Goal: Find specific page/section: Find specific page/section

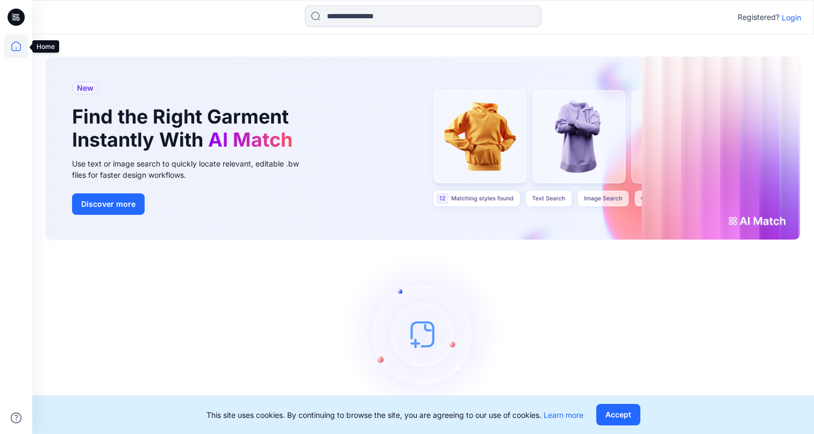
click at [15, 41] on icon at bounding box center [16, 46] width 24 height 24
click at [791, 21] on p "Login" at bounding box center [791, 17] width 19 height 11
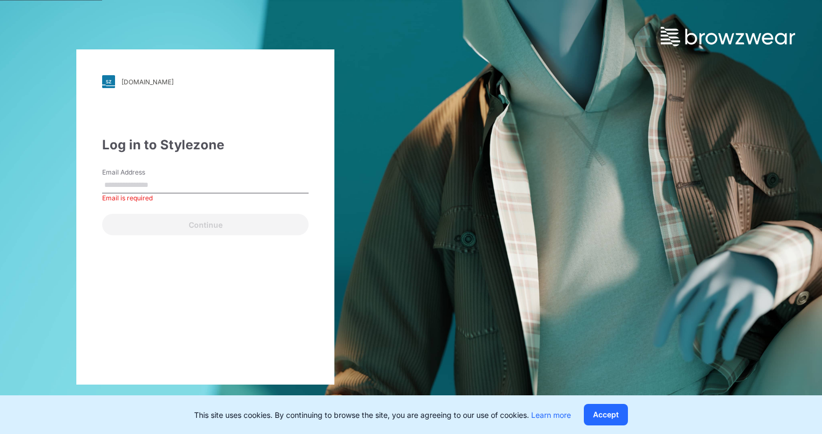
click at [165, 186] on input "Email Address" at bounding box center [205, 185] width 206 height 16
paste input "**********"
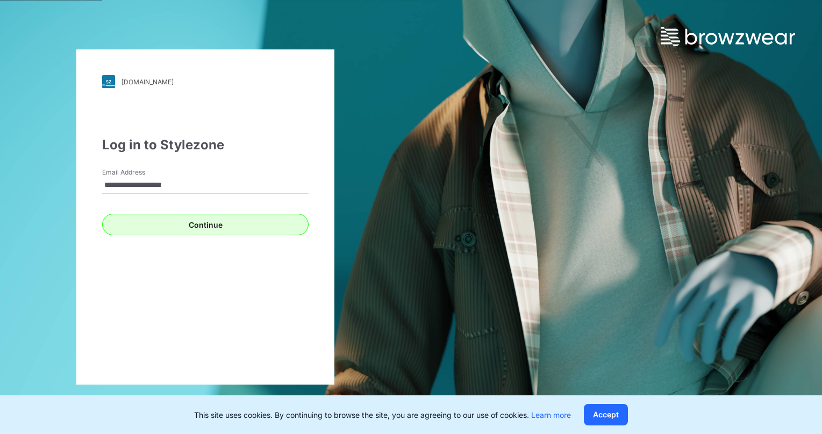
type input "**********"
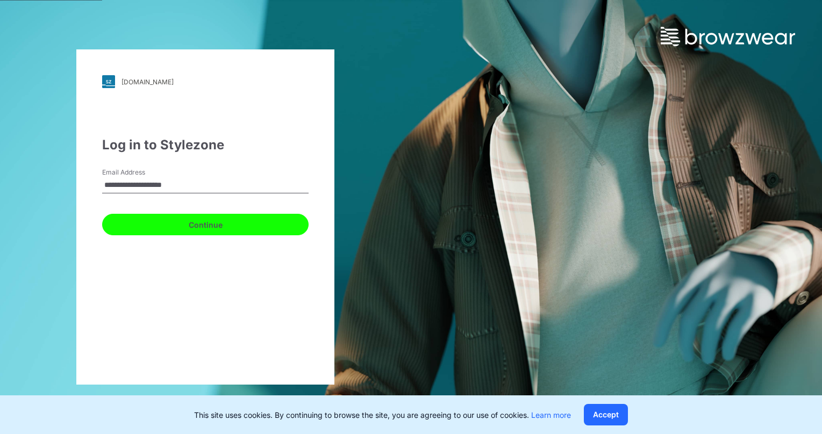
click at [144, 226] on button "Continue" at bounding box center [205, 225] width 206 height 22
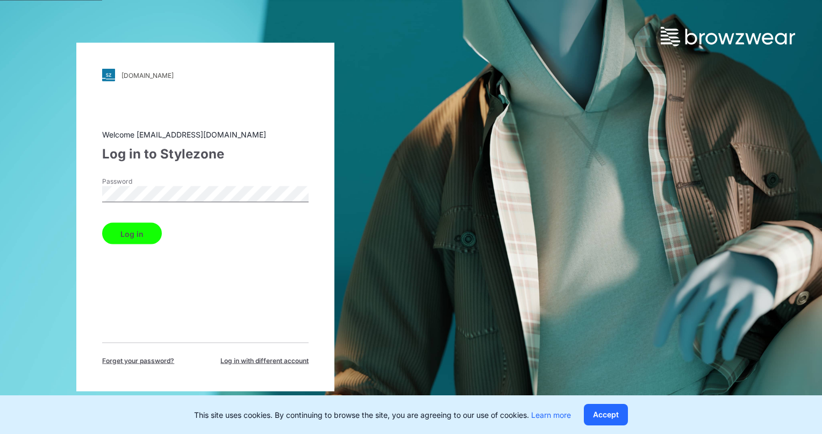
click at [111, 231] on button "Log in" at bounding box center [132, 234] width 60 height 22
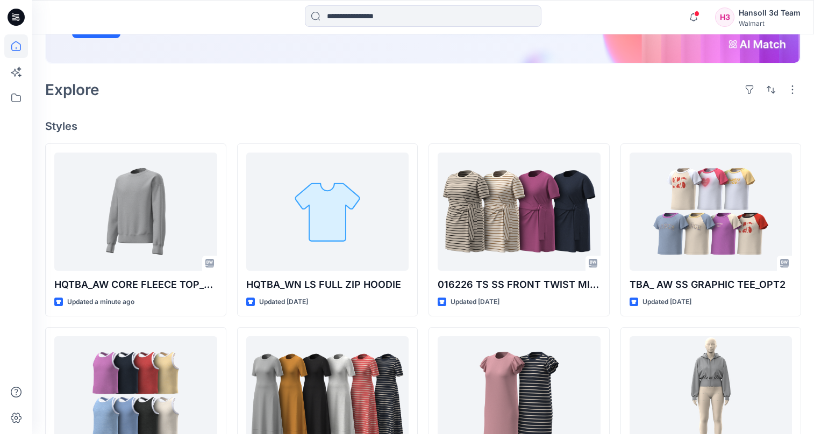
scroll to position [215, 0]
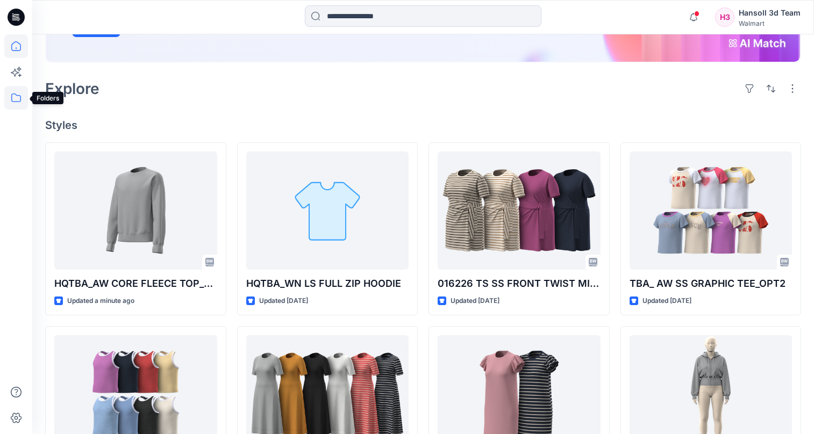
click at [11, 94] on icon at bounding box center [16, 98] width 24 height 24
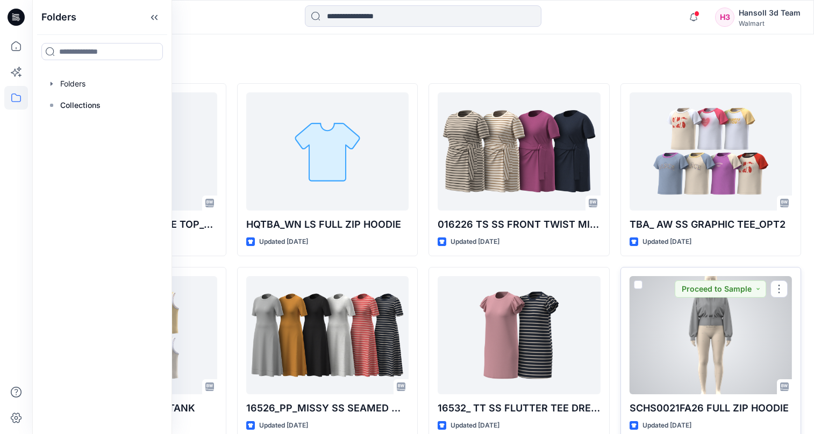
scroll to position [376, 0]
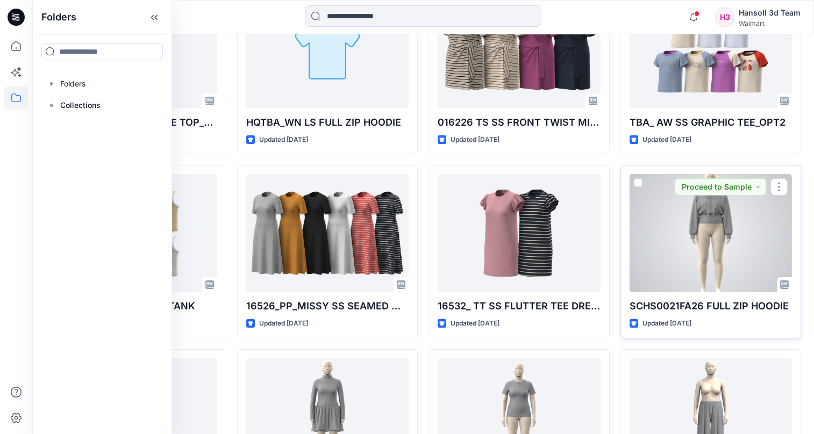
click at [703, 304] on p "SCHS0021FA26 FULL ZIP HOODIE" at bounding box center [711, 306] width 163 height 15
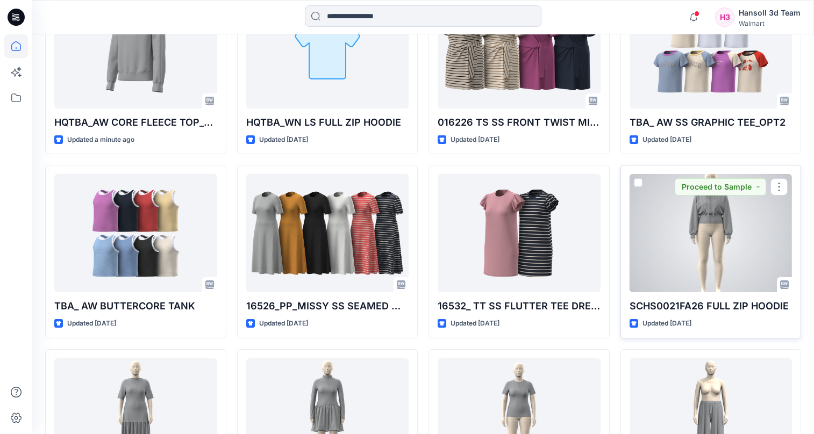
click at [688, 246] on div at bounding box center [711, 233] width 163 height 118
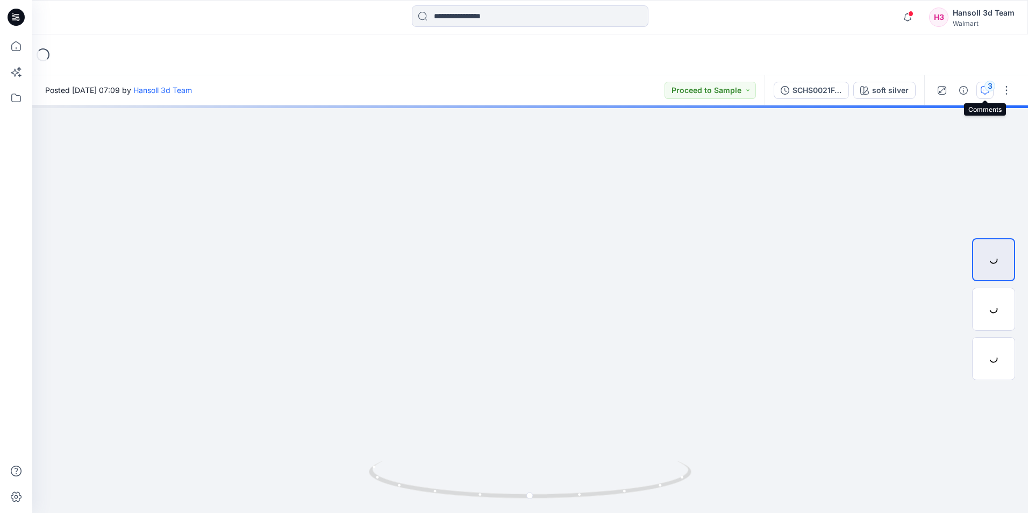
click at [813, 91] on icon "button" at bounding box center [985, 90] width 9 height 9
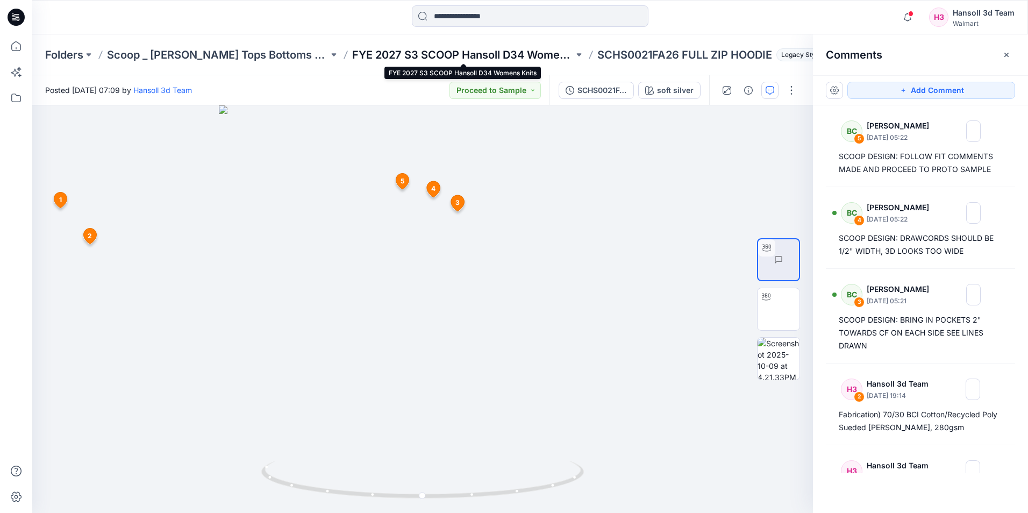
click at [487, 55] on p "FYE 2027 S3 SCOOP Hansoll D34 Womens Knits" at bounding box center [463, 54] width 222 height 15
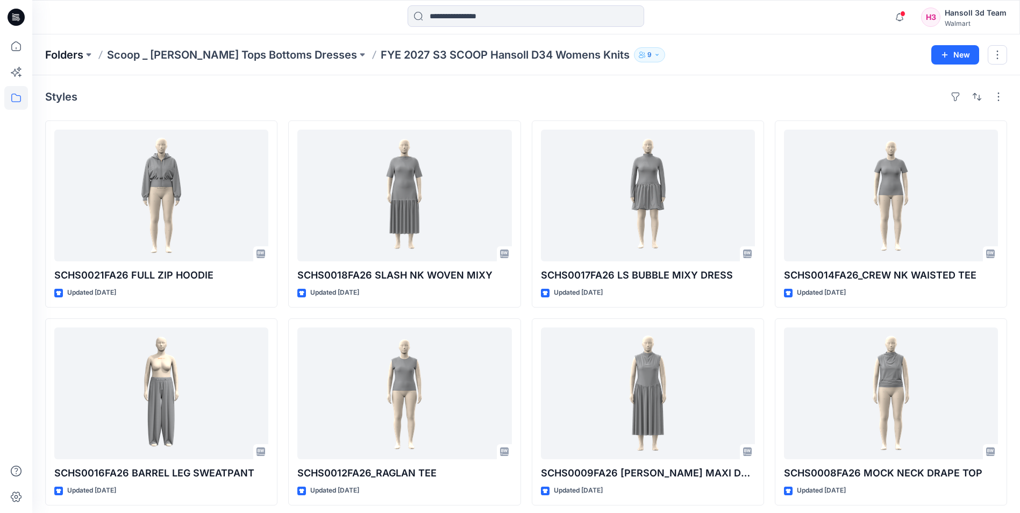
click at [65, 53] on p "Folders" at bounding box center [64, 54] width 38 height 15
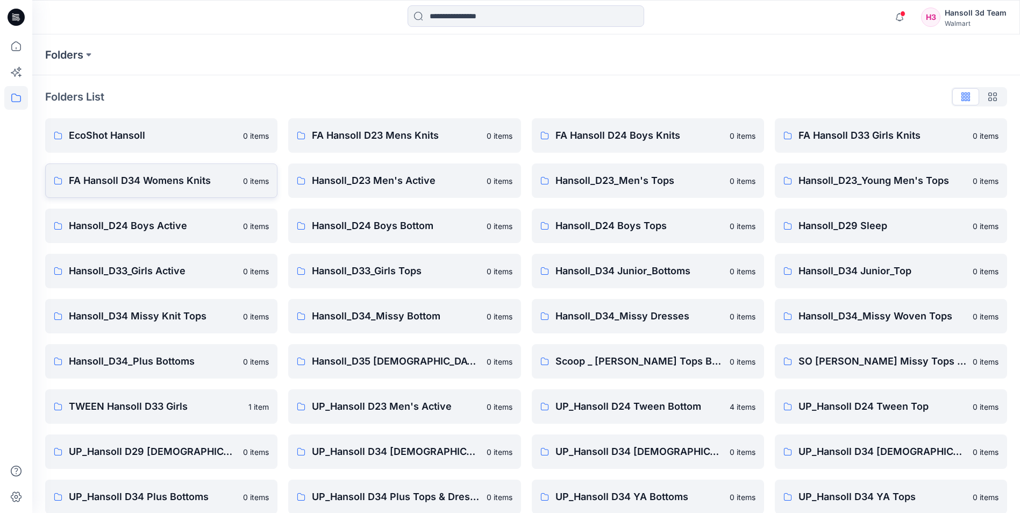
click at [183, 184] on p "FA Hansoll D34 Womens Knits" at bounding box center [153, 180] width 168 height 15
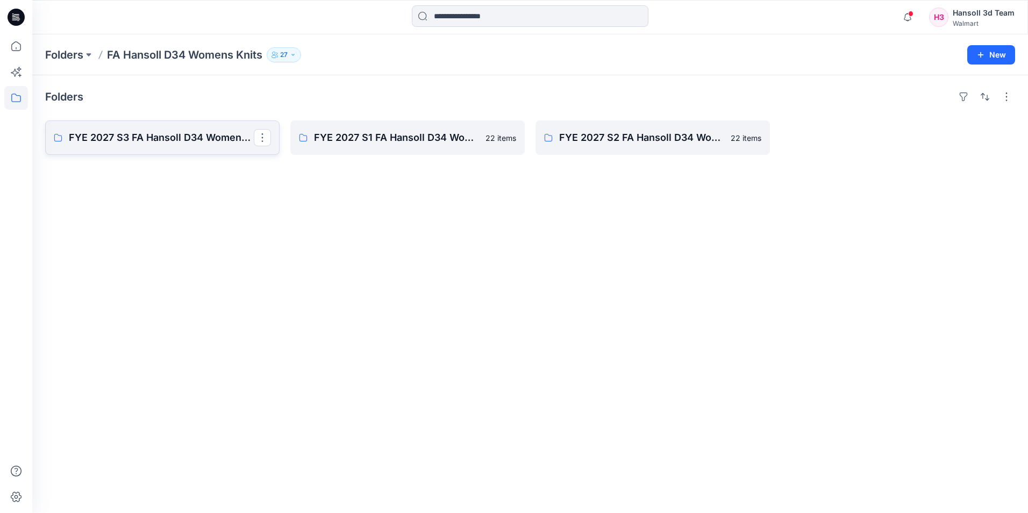
click at [216, 140] on p "FYE 2027 S3 FA Hansoll D34 Womens Knits" at bounding box center [161, 137] width 185 height 15
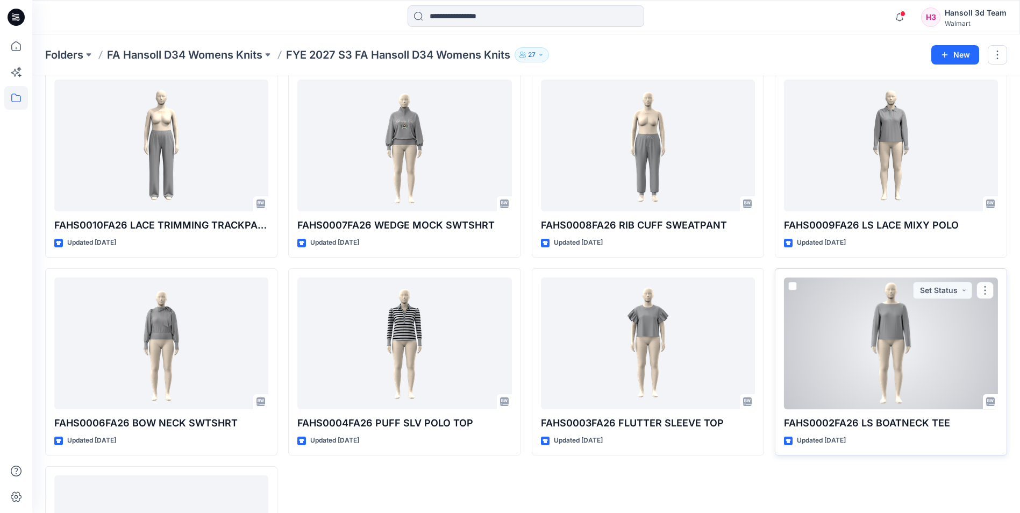
scroll to position [203, 0]
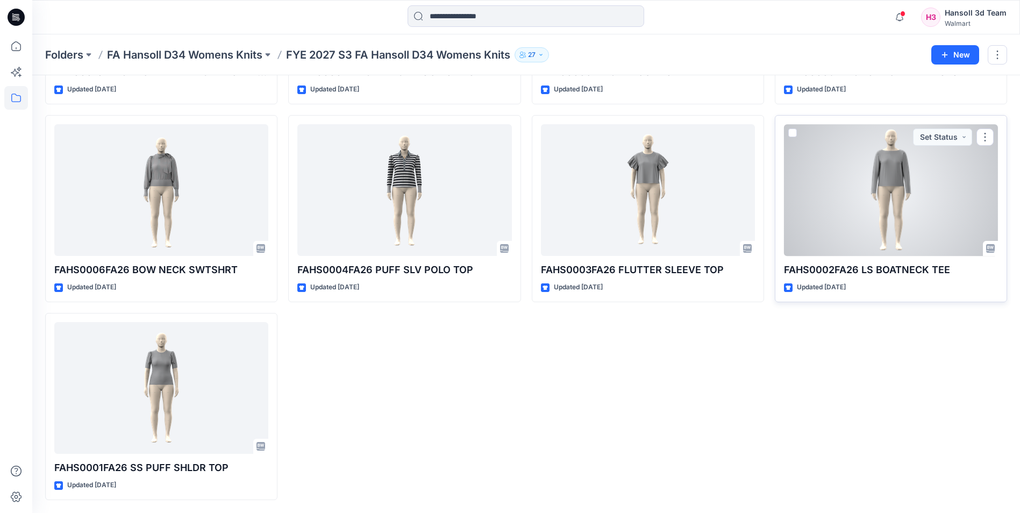
click at [813, 247] on div at bounding box center [891, 190] width 214 height 132
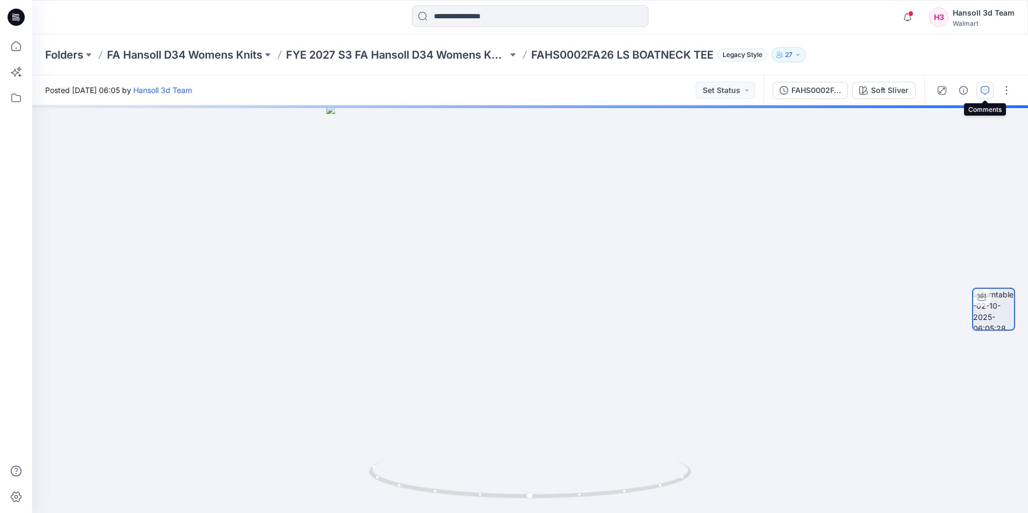
click at [813, 95] on button "button" at bounding box center [984, 90] width 17 height 17
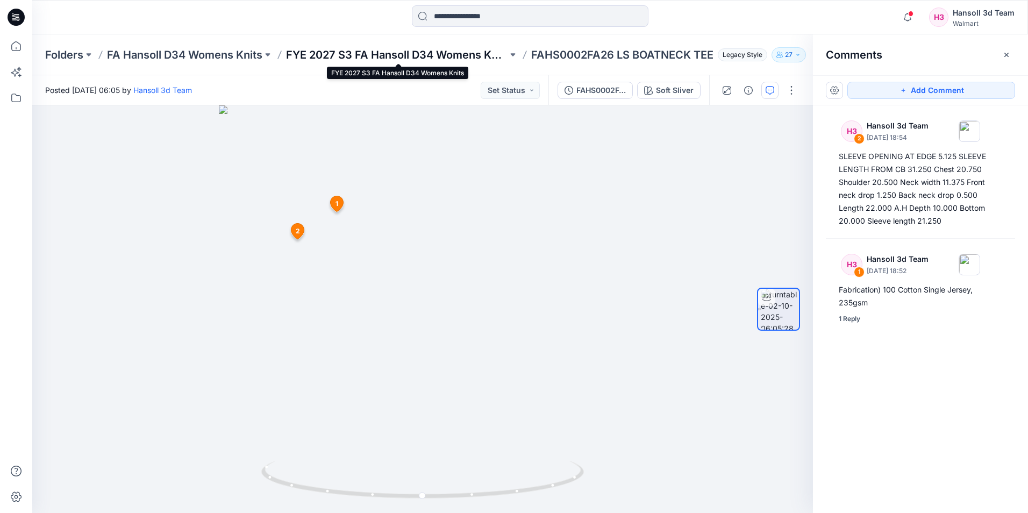
click at [432, 58] on p "FYE 2027 S3 FA Hansoll D34 Womens Knits" at bounding box center [397, 54] width 222 height 15
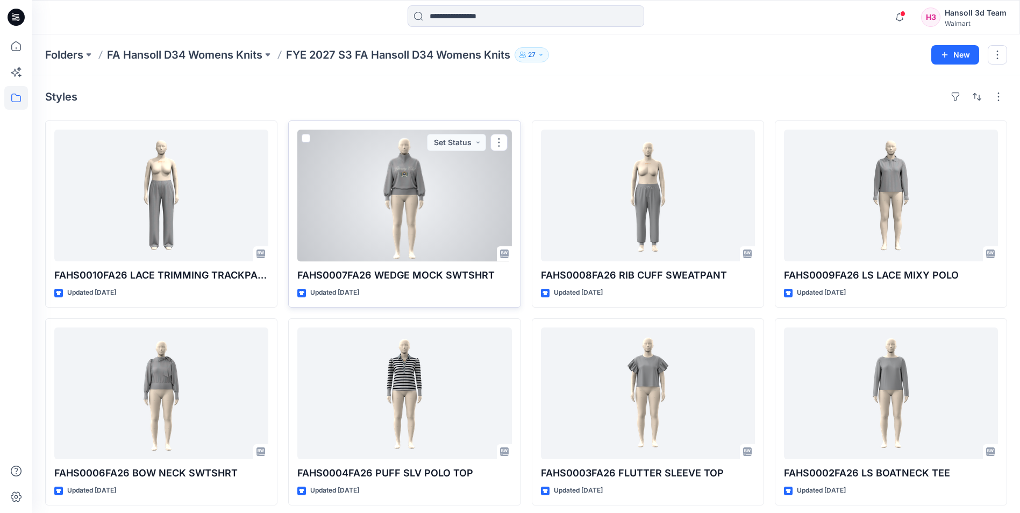
click at [405, 158] on div at bounding box center [404, 196] width 214 height 132
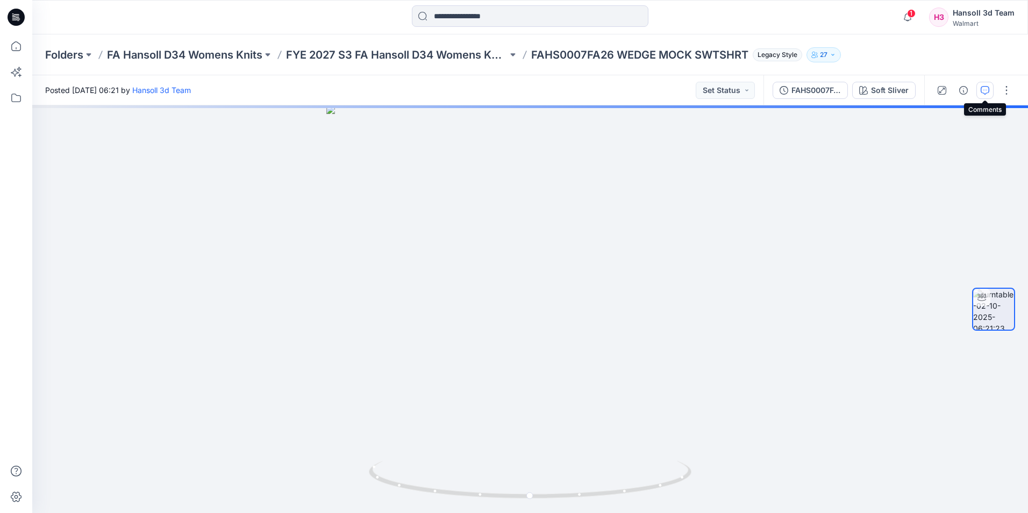
click at [813, 87] on icon "button" at bounding box center [985, 90] width 9 height 9
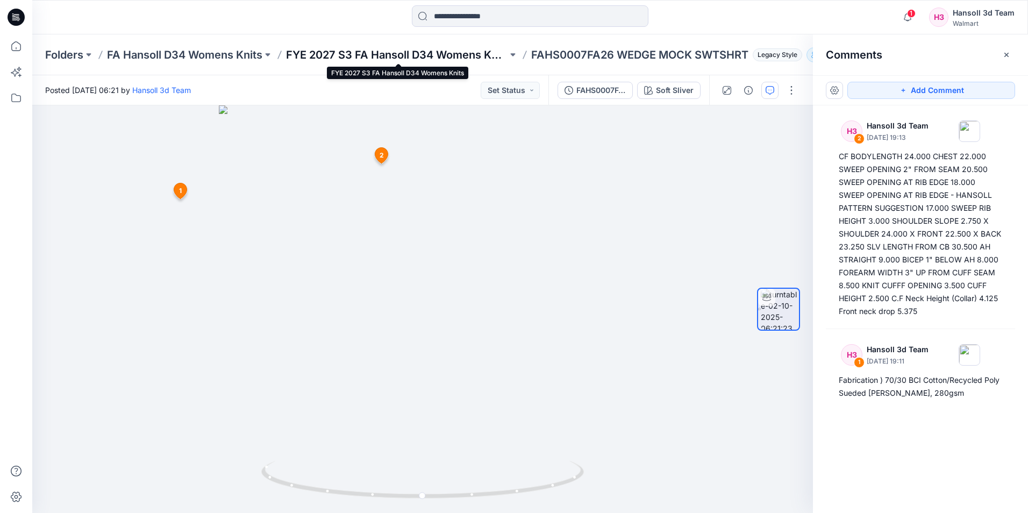
click at [337, 55] on p "FYE 2027 S3 FA Hansoll D34 Womens Knits" at bounding box center [397, 54] width 222 height 15
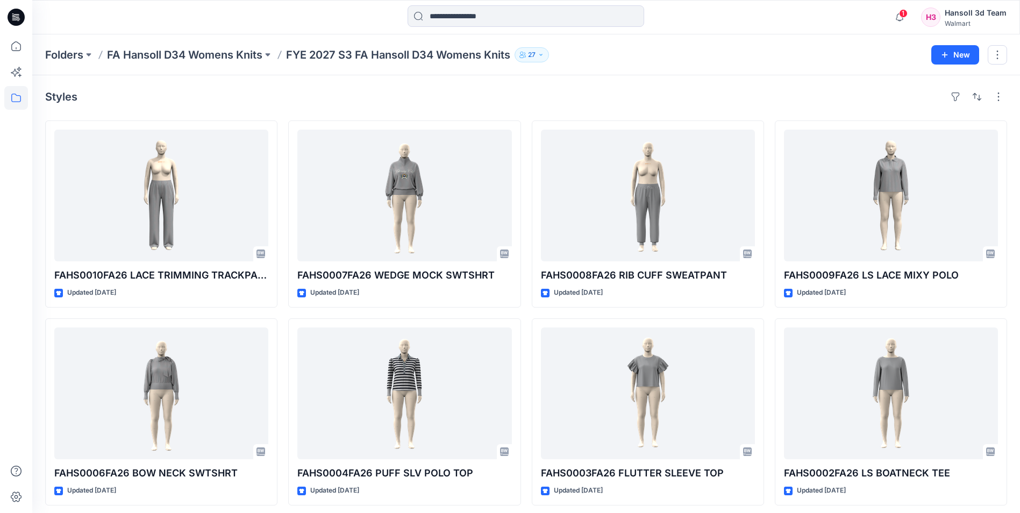
drag, startPoint x: 169, startPoint y: 53, endPoint x: 163, endPoint y: 49, distance: 7.0
click at [169, 53] on p "FA Hansoll D34 Womens Knits" at bounding box center [184, 54] width 155 height 15
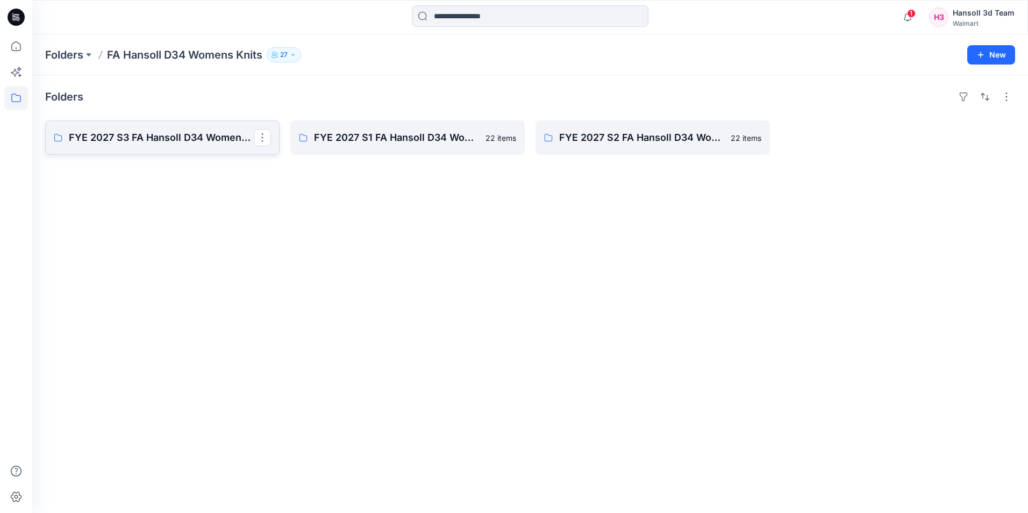
click at [152, 144] on p "FYE 2027 S3 FA Hansoll D34 Womens Knits" at bounding box center [161, 137] width 185 height 15
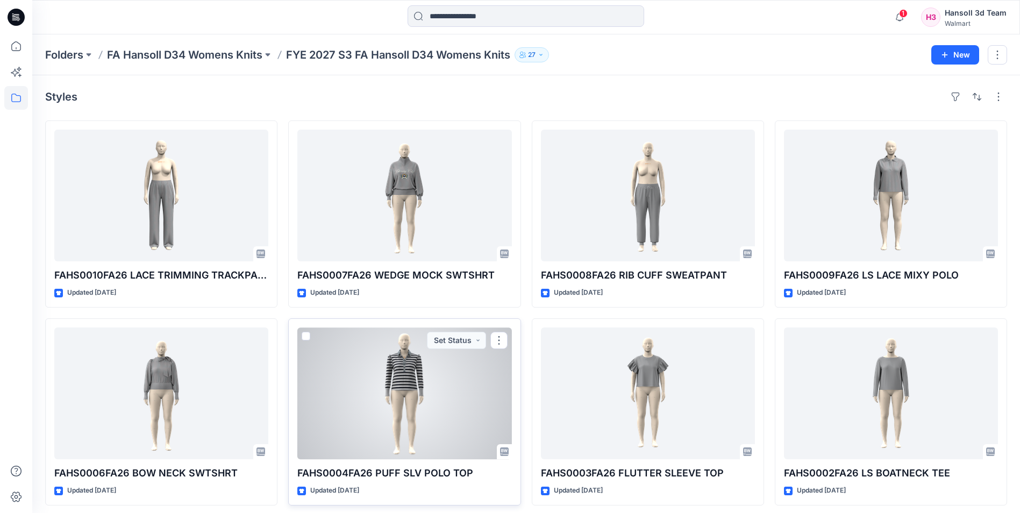
click at [380, 413] on div at bounding box center [404, 393] width 214 height 132
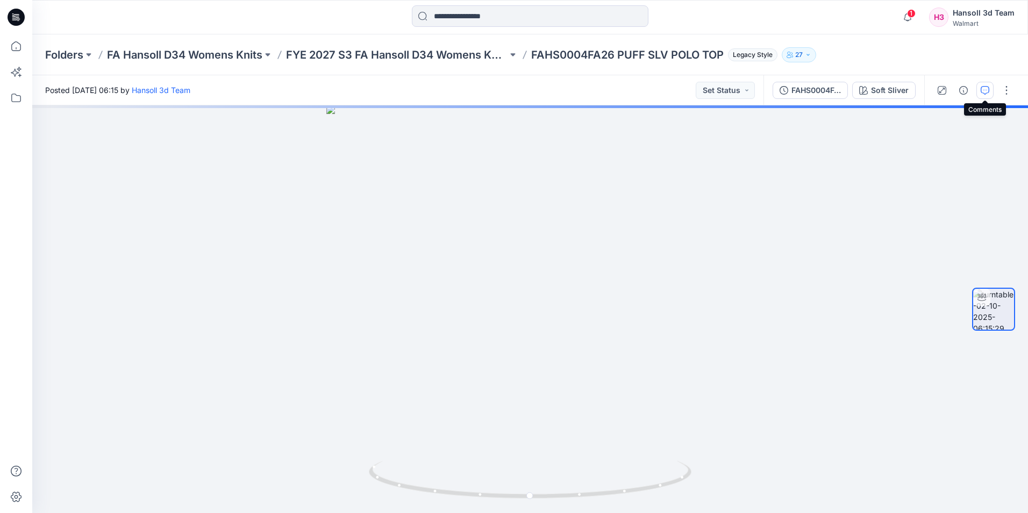
click at [813, 96] on button "button" at bounding box center [984, 90] width 17 height 17
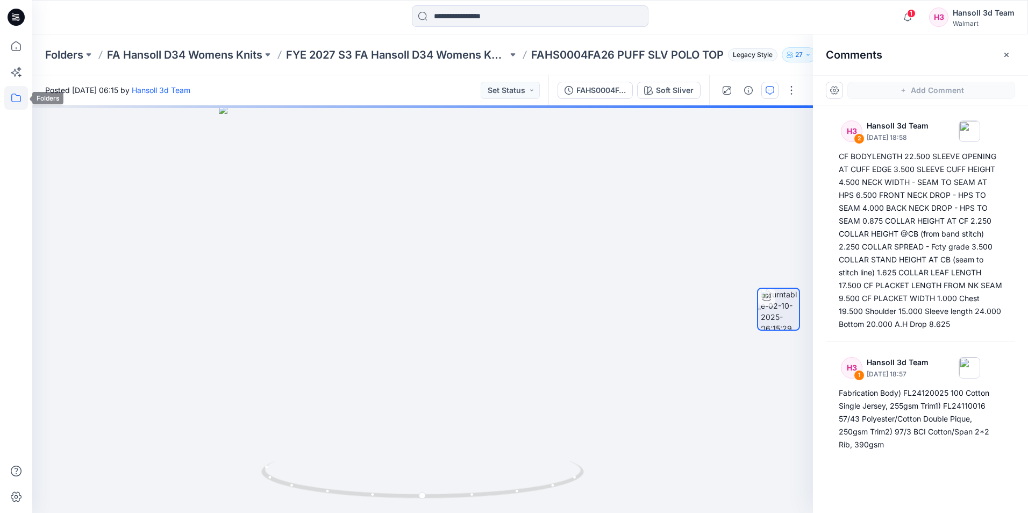
click at [18, 98] on icon at bounding box center [16, 98] width 24 height 24
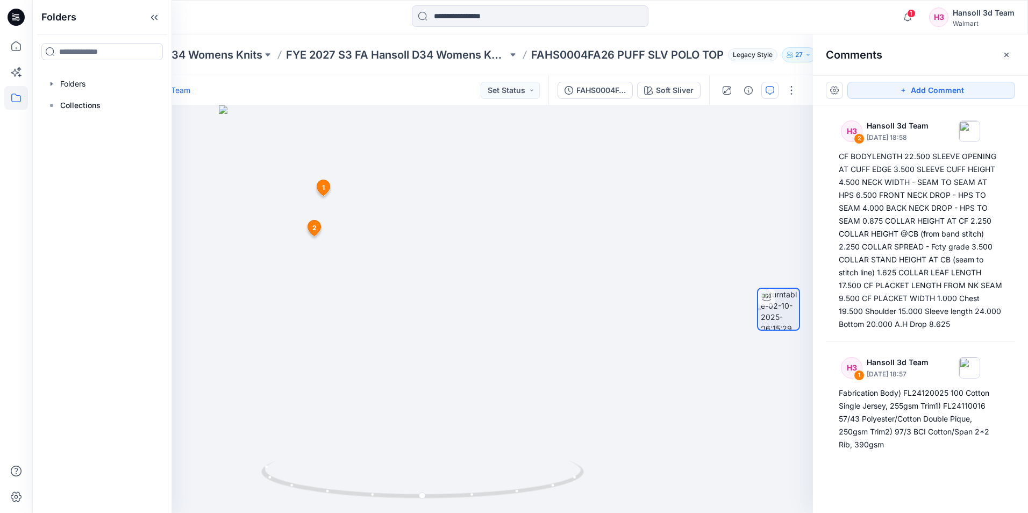
click at [255, 19] on div at bounding box center [156, 17] width 249 height 24
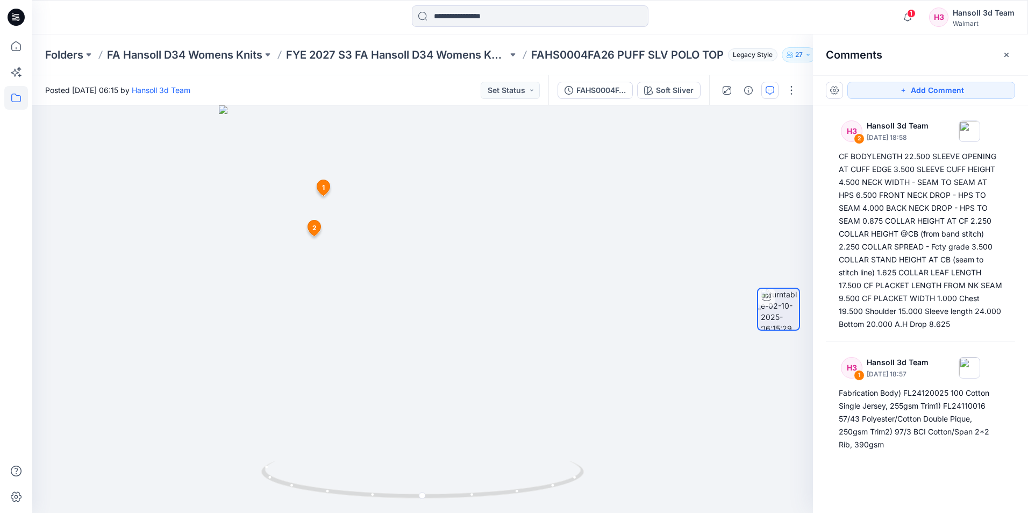
click at [23, 103] on icon at bounding box center [16, 98] width 24 height 24
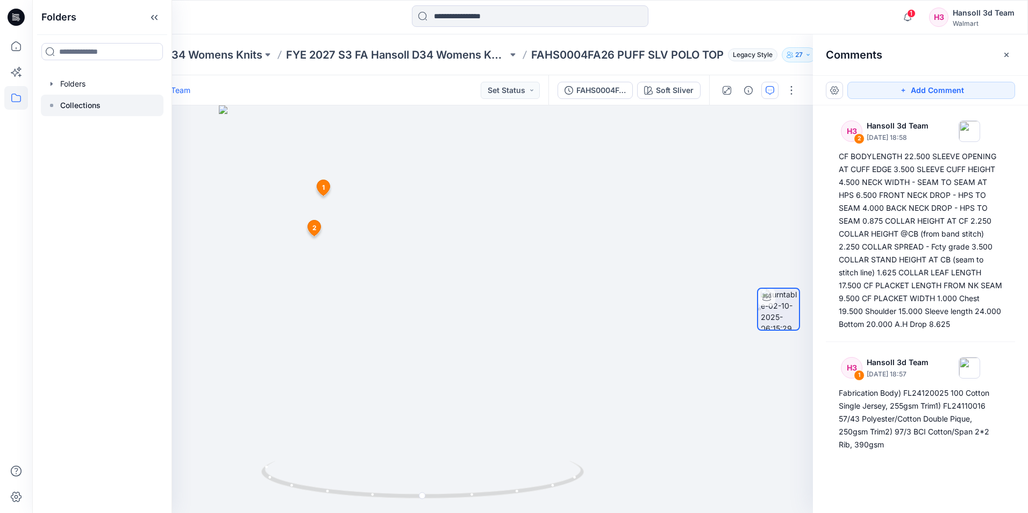
click at [76, 108] on p "Collections" at bounding box center [80, 105] width 40 height 13
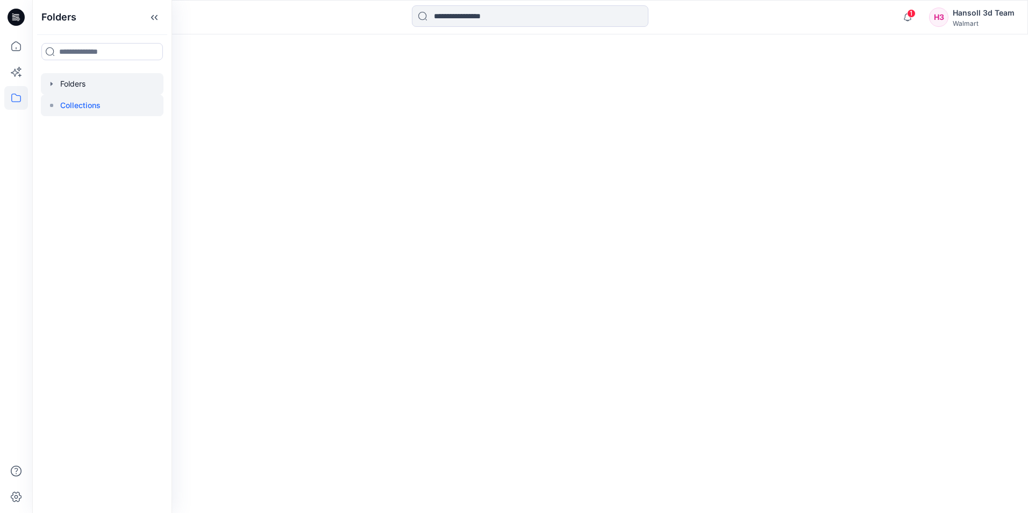
click at [90, 81] on div at bounding box center [102, 84] width 123 height 22
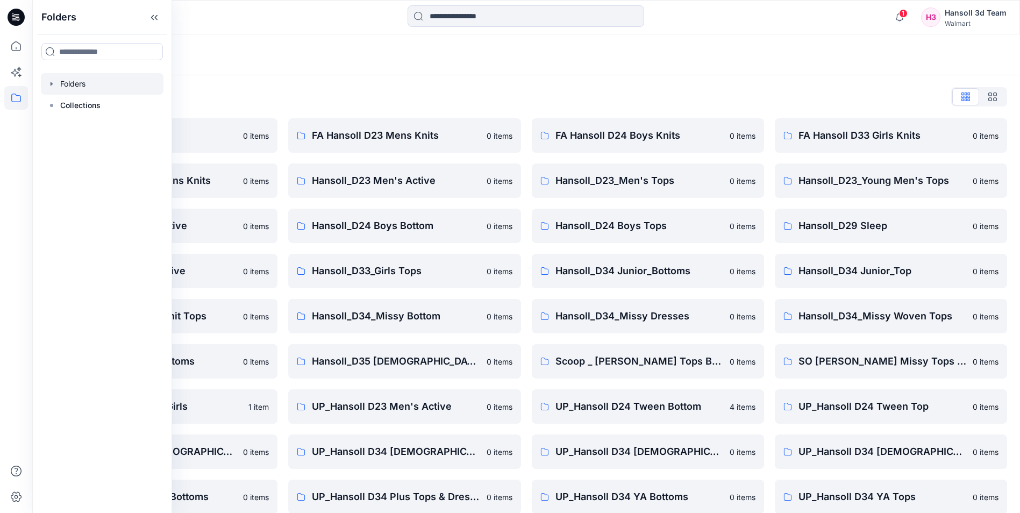
click at [423, 74] on div "Folders" at bounding box center [526, 54] width 988 height 41
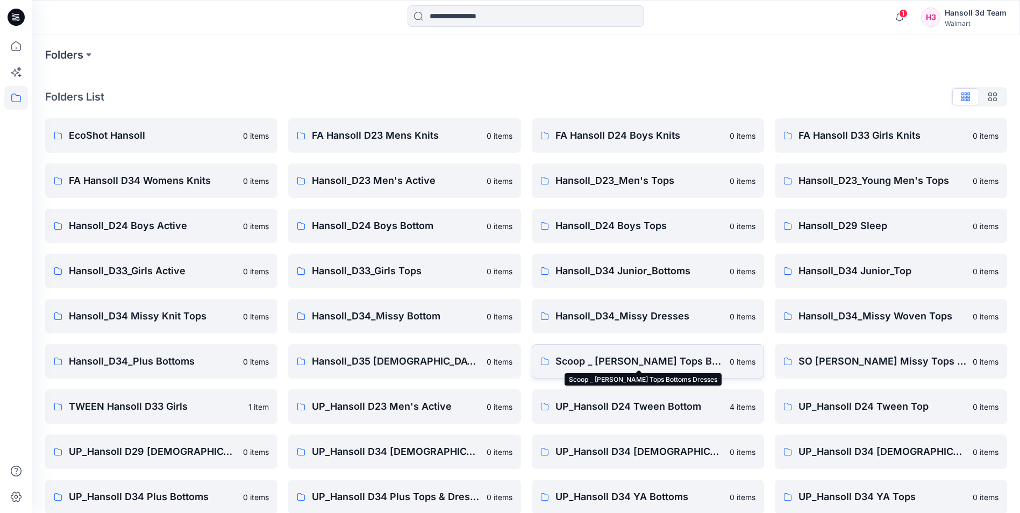
click at [709, 356] on p "Scoop _ [PERSON_NAME] Tops Bottoms Dresses" at bounding box center [639, 361] width 168 height 15
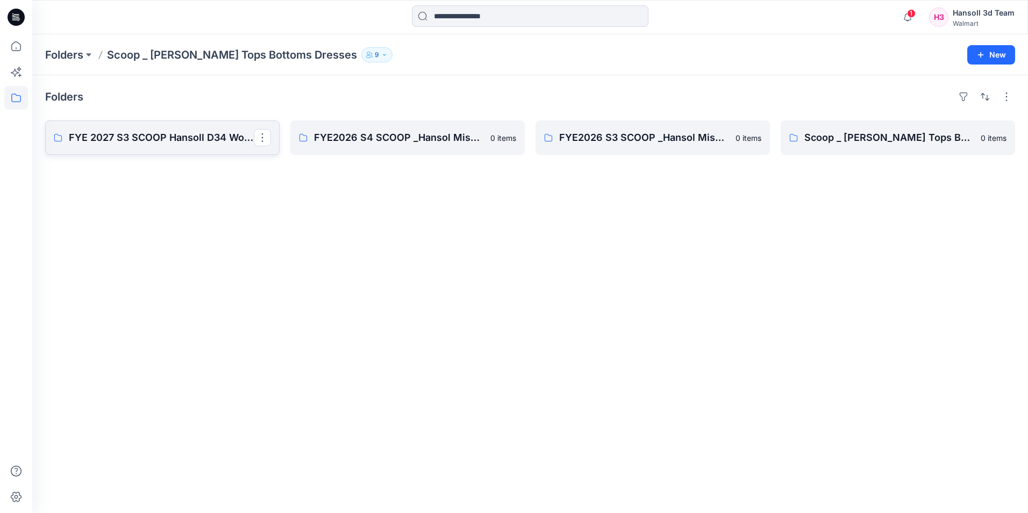
click at [130, 136] on p "FYE 2027 S3 SCOOP Hansoll D34 Womens Knits" at bounding box center [161, 137] width 185 height 15
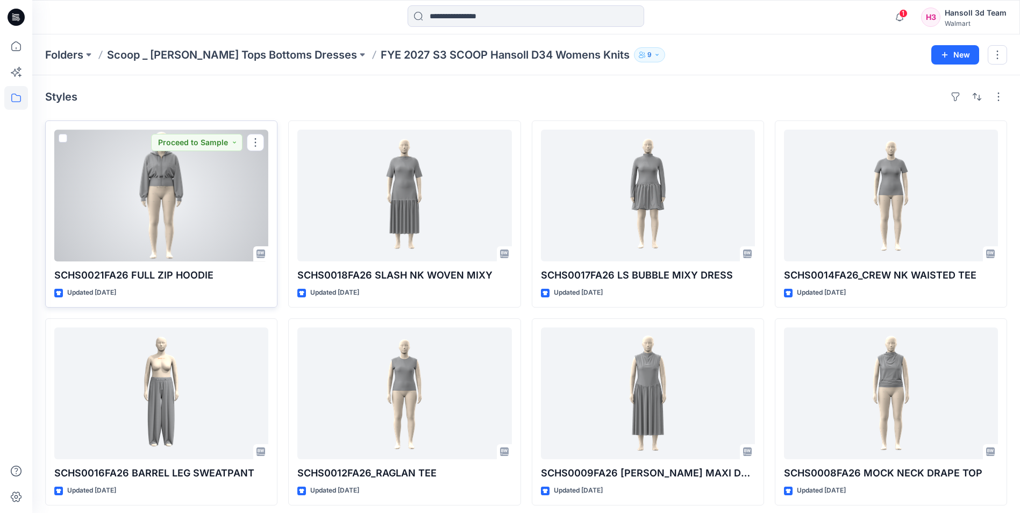
click at [148, 233] on div at bounding box center [161, 196] width 214 height 132
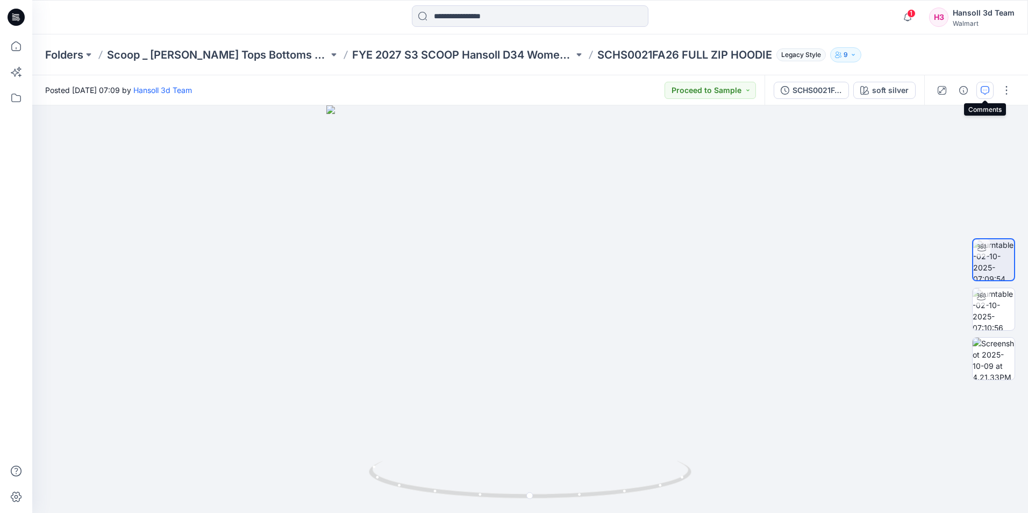
click at [813, 92] on button "button" at bounding box center [984, 90] width 17 height 17
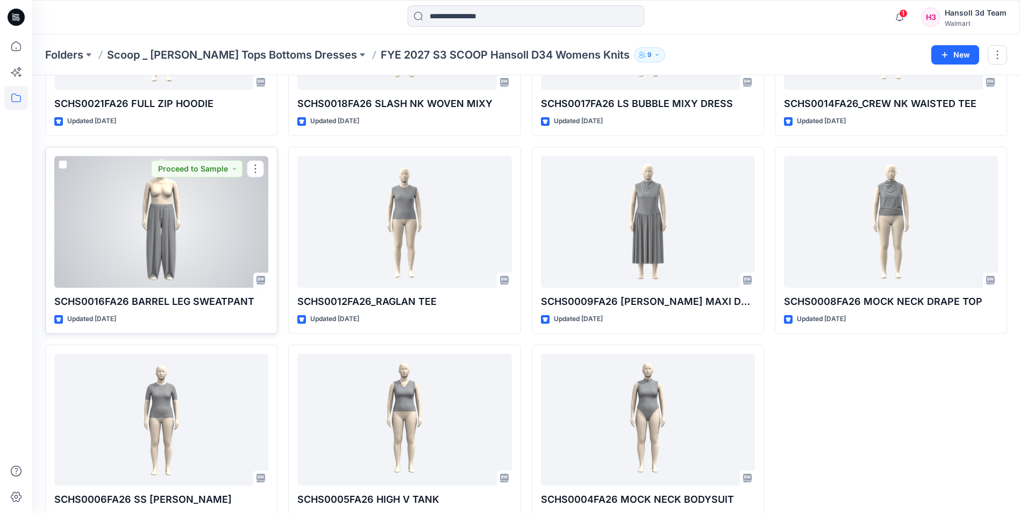
scroll to position [203, 0]
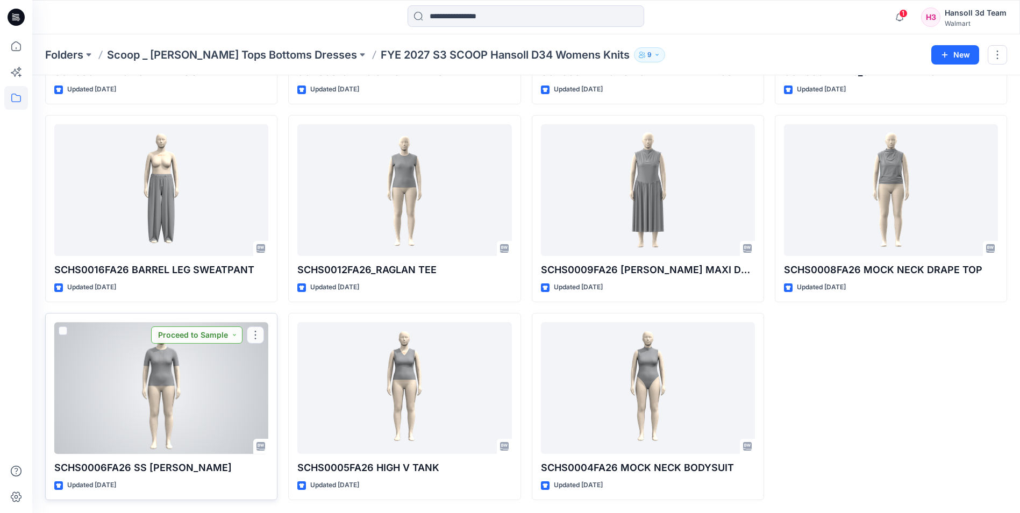
drag, startPoint x: 211, startPoint y: 317, endPoint x: 205, endPoint y: 335, distance: 18.7
click at [205, 335] on button "Proceed to Sample" at bounding box center [196, 334] width 91 height 17
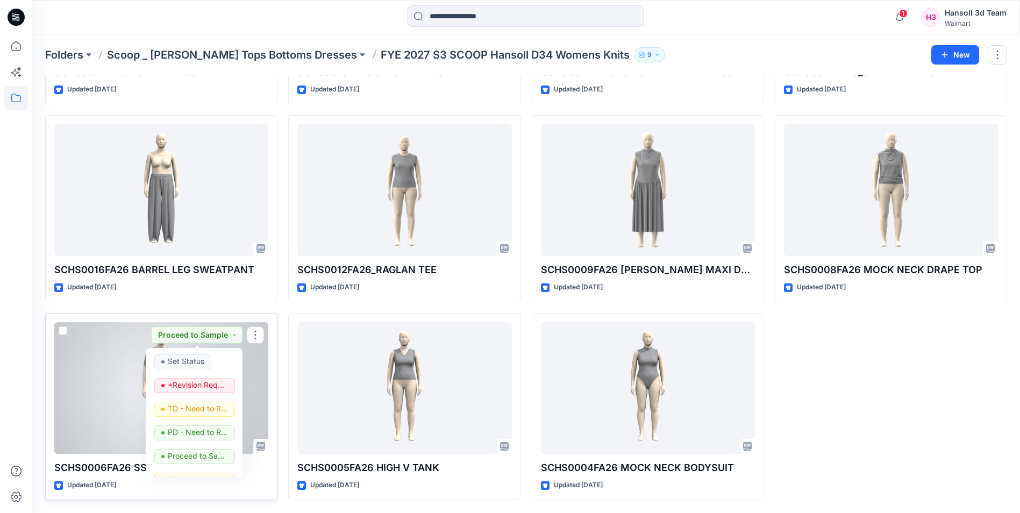
click at [101, 364] on div at bounding box center [161, 388] width 214 height 132
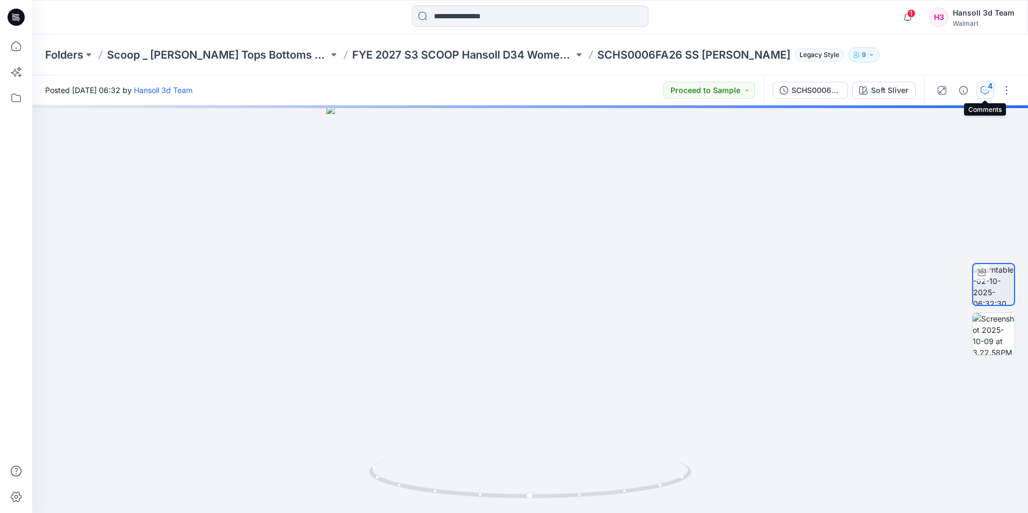
click at [813, 94] on icon "button" at bounding box center [985, 90] width 9 height 9
